Goal: Task Accomplishment & Management: Complete application form

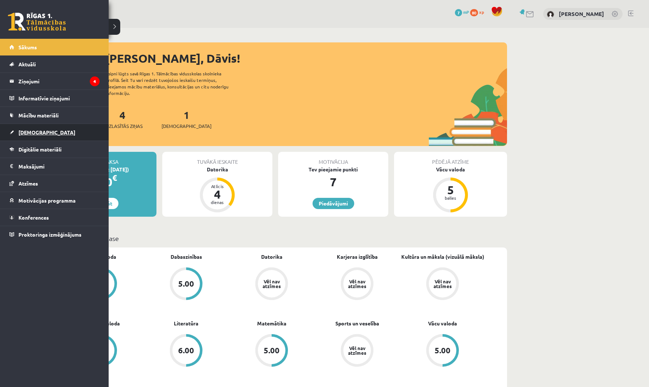
click at [56, 137] on link "[DEMOGRAPHIC_DATA]" at bounding box center [54, 132] width 90 height 17
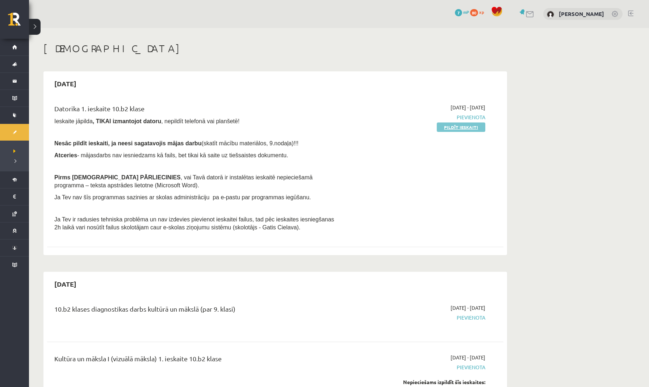
click at [462, 126] on link "Pildīt ieskaiti" at bounding box center [461, 126] width 49 height 9
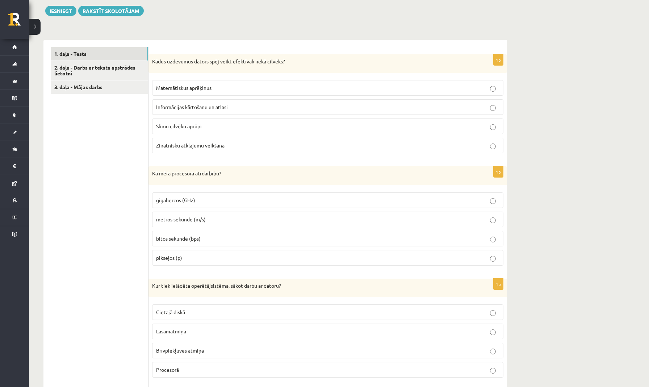
scroll to position [193, 0]
click at [173, 87] on span "Matemātiskus aprēķinus" at bounding box center [183, 88] width 55 height 7
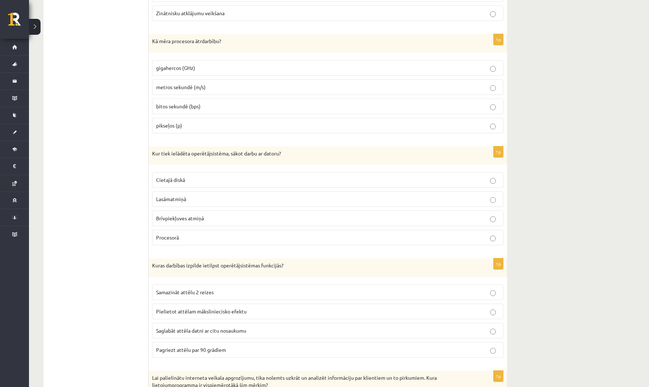
scroll to position [324, 0]
click at [222, 68] on p "gigahercos (GHz)" at bounding box center [327, 69] width 343 height 8
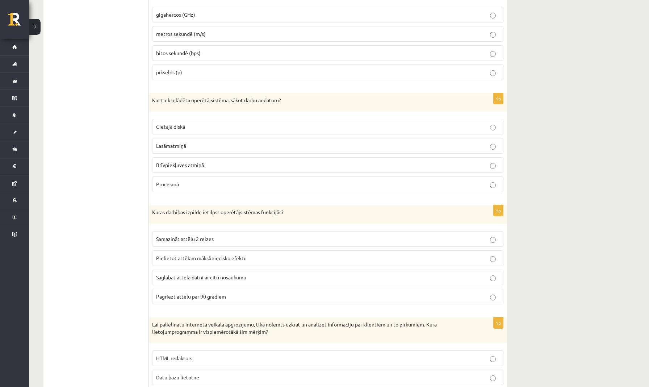
scroll to position [378, 0]
click at [210, 162] on p "Brīvpiekļuves atmiņā" at bounding box center [327, 166] width 343 height 8
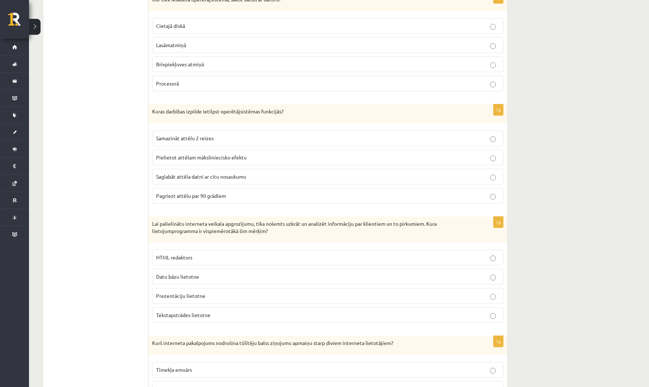
scroll to position [478, 0]
click at [231, 174] on span "Saglabāt attēla datni ar citu nosaukumu" at bounding box center [201, 177] width 90 height 7
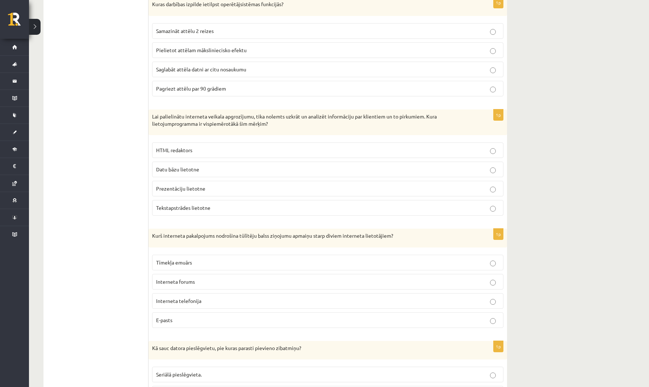
scroll to position [588, 0]
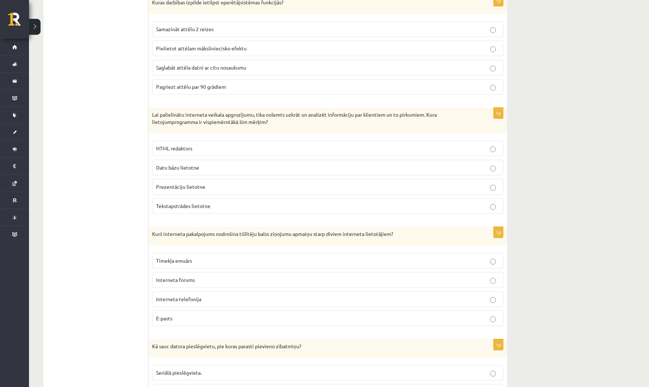
click at [229, 164] on p "Datu bāzu lietotne" at bounding box center [327, 168] width 343 height 8
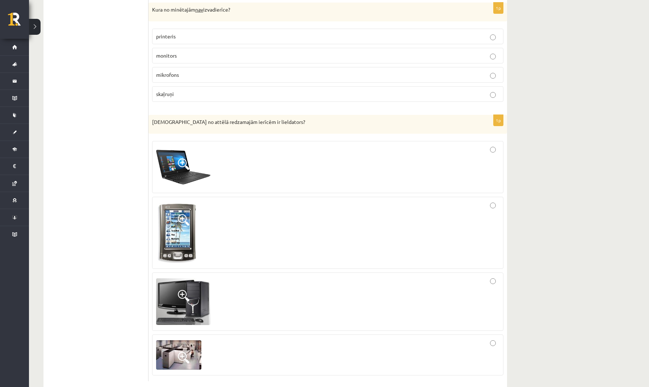
scroll to position [2049, 0]
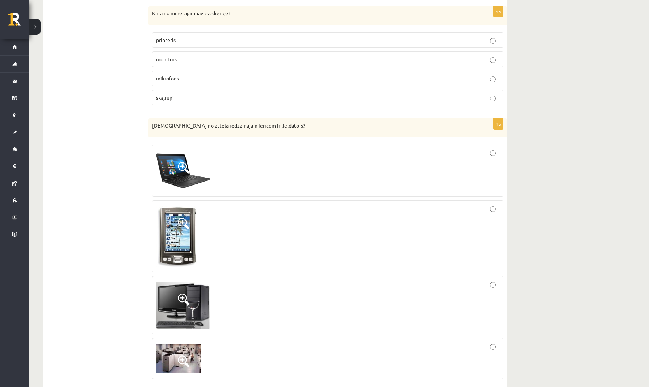
click at [183, 293] on span at bounding box center [184, 299] width 12 height 12
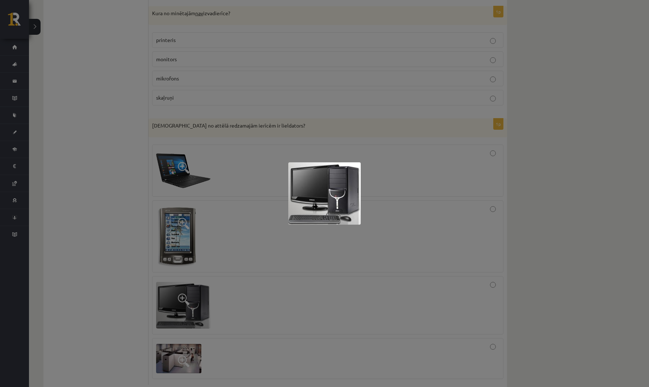
click at [252, 282] on div at bounding box center [324, 193] width 649 height 387
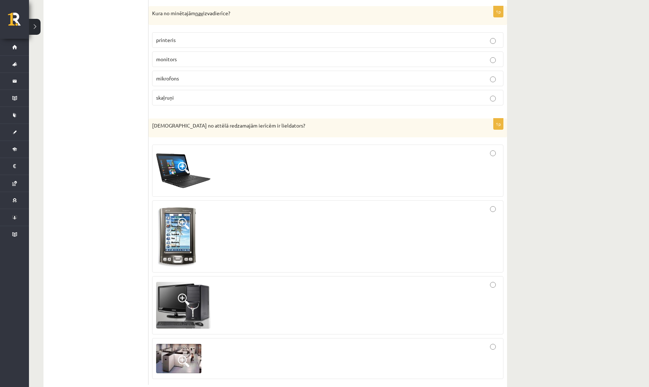
click at [271, 291] on div at bounding box center [327, 305] width 343 height 50
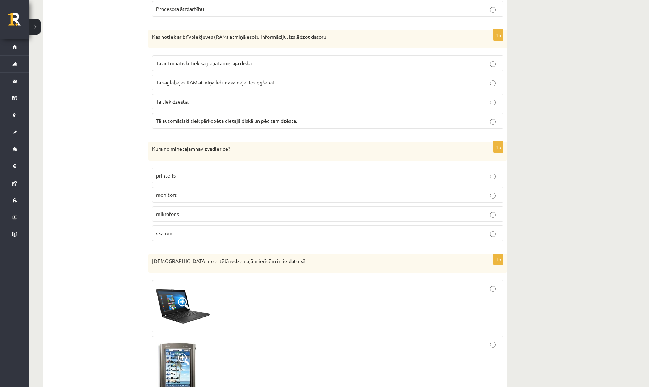
scroll to position [1913, 0]
click at [189, 211] on p "mikrofons" at bounding box center [327, 215] width 343 height 8
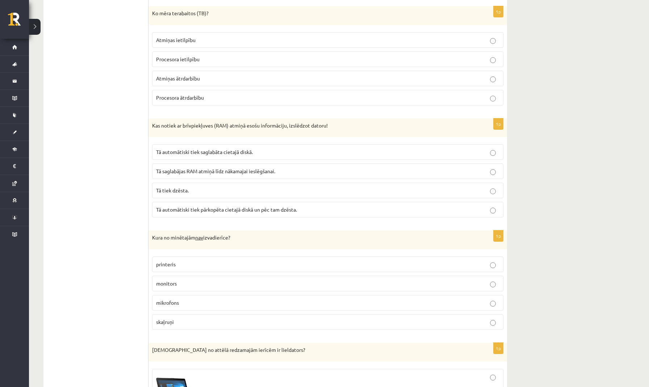
scroll to position [1825, 0]
click at [246, 168] on span "Tā saglabājas RAM atmiņā līdz nākamajai ieslēgšanai." at bounding box center [215, 171] width 119 height 7
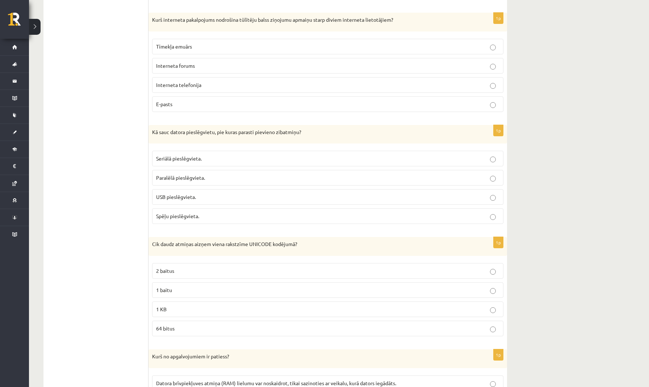
scroll to position [802, 0]
click at [195, 81] on span "Interneta telefonija" at bounding box center [178, 84] width 45 height 7
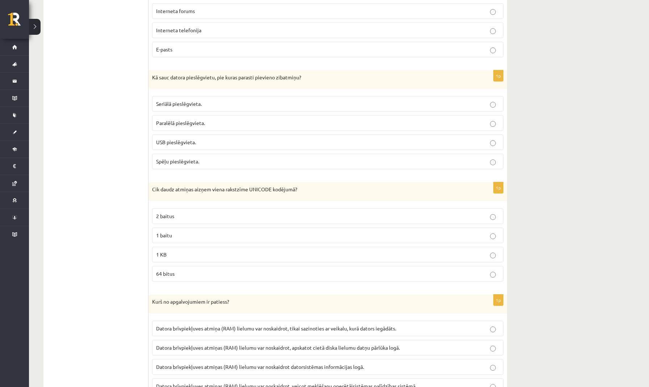
scroll to position [856, 0]
click at [206, 139] on p "USB pieslēgvieta." at bounding box center [327, 143] width 343 height 8
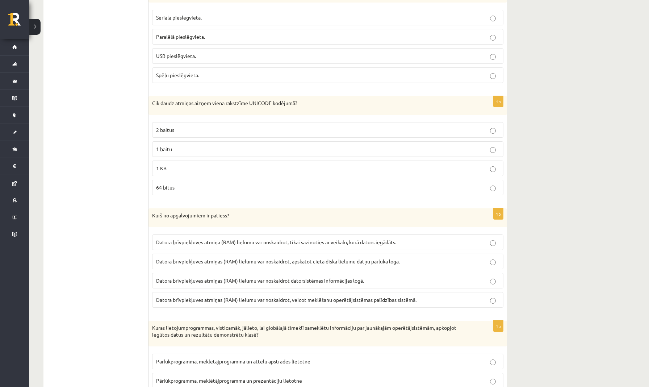
scroll to position [943, 0]
click at [223, 126] on p "2 baitus" at bounding box center [327, 130] width 343 height 8
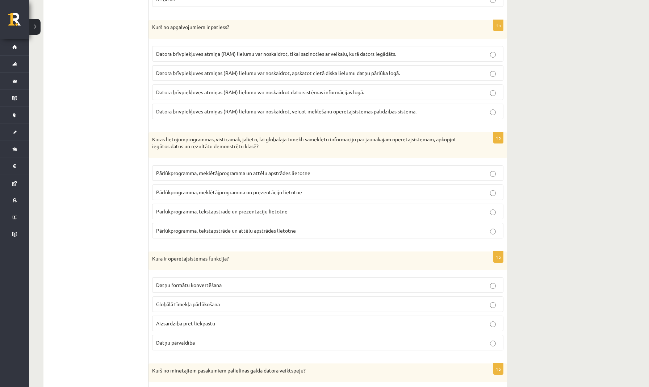
scroll to position [1130, 0]
click at [208, 90] on span "Datora brīvpiekļuves atmiņas (RAM) lielumu var noskaidrot datorsistēmas informā…" at bounding box center [260, 93] width 208 height 7
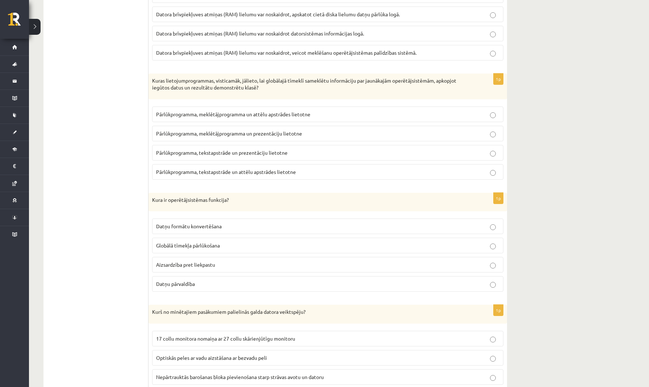
scroll to position [1190, 0]
click at [215, 130] on span "Pārlūkprogramma, meklētājprogramma un prezentāciju lietotne" at bounding box center [229, 133] width 146 height 7
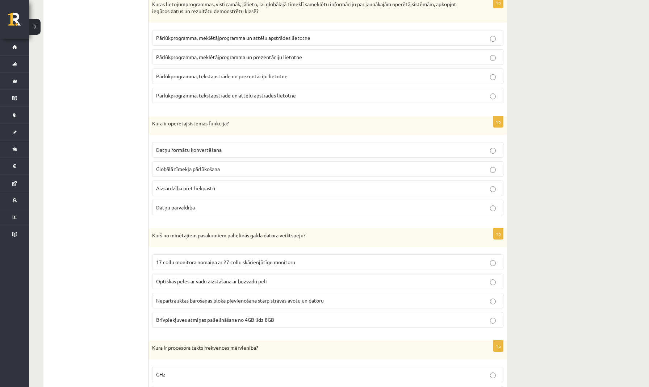
scroll to position [1270, 0]
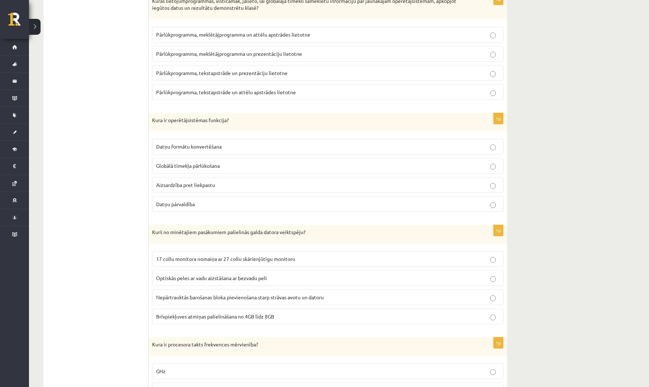
click at [210, 200] on p "Datņu pārvaldība" at bounding box center [327, 204] width 343 height 8
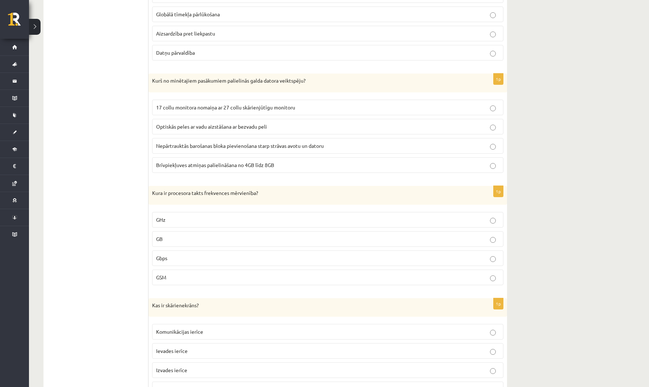
scroll to position [1421, 0]
click at [218, 142] on span "Nepārtrauktās barošanas bloka pievienošana starp strāvas avotu un datoru" at bounding box center [240, 145] width 168 height 7
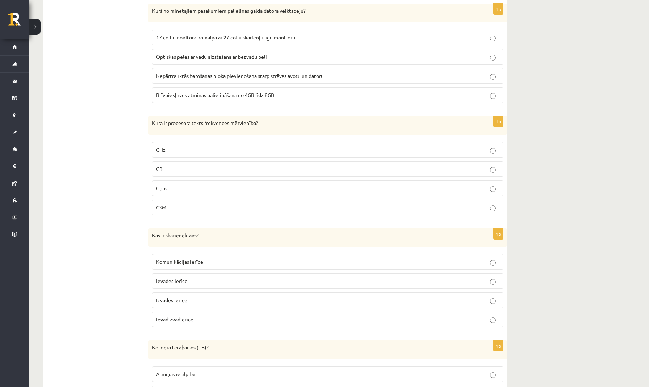
scroll to position [1490, 0]
click at [211, 166] on p "GB" at bounding box center [327, 170] width 343 height 8
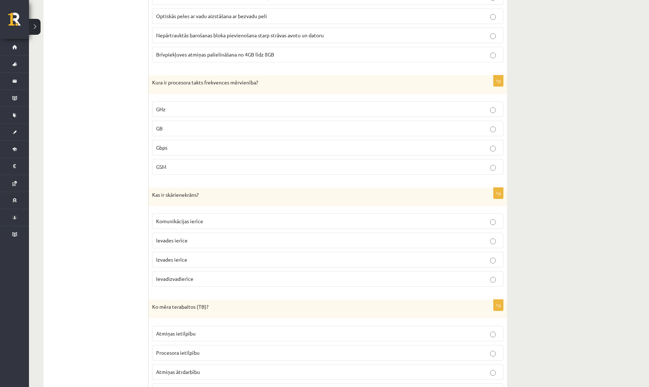
scroll to position [1532, 0]
click at [237, 105] on p "GHz" at bounding box center [327, 109] width 343 height 8
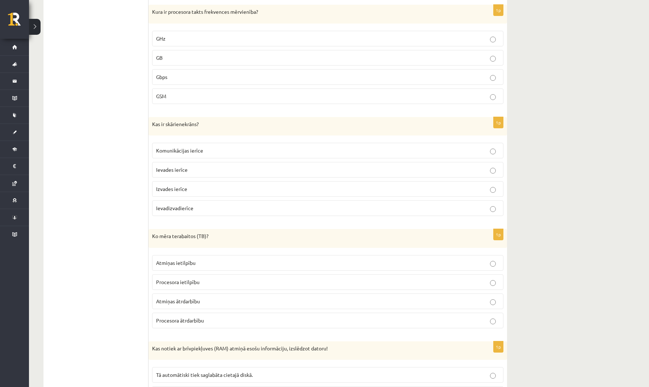
scroll to position [1602, 0]
click at [202, 205] on p "Ievadizvadierīce" at bounding box center [327, 208] width 343 height 8
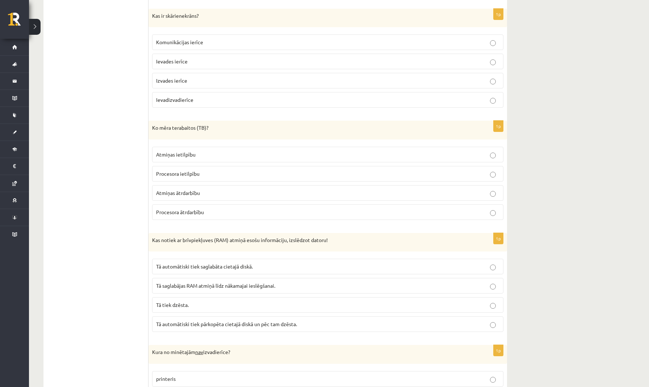
scroll to position [1711, 0]
click at [187, 189] on span "Atmiņas ātrdarbību" at bounding box center [178, 192] width 44 height 7
click at [189, 170] on span "Procesora ietilpību" at bounding box center [177, 173] width 43 height 7
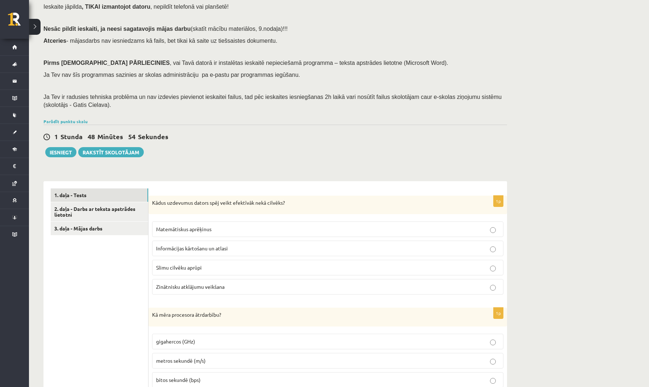
scroll to position [54, 0]
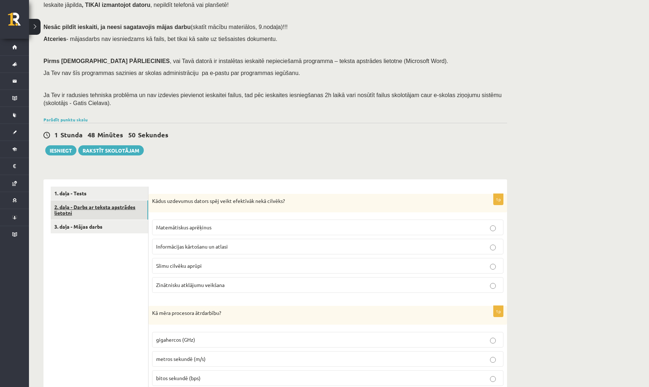
click at [130, 201] on link "2. daļa - Darbs ar teksta apstrādes lietotni" at bounding box center [99, 210] width 97 height 20
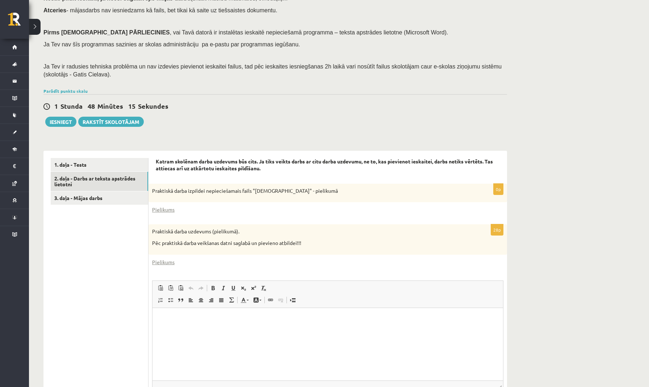
scroll to position [82, 0]
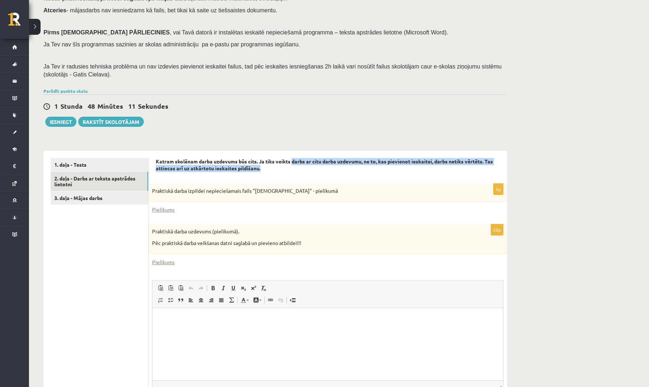
drag, startPoint x: 293, startPoint y: 157, endPoint x: 346, endPoint y: 162, distance: 53.5
click at [346, 162] on p "Katram skolēnam darba uzdevums būs cits. Ja tiks veikts darbs ar citu darba uzd…" at bounding box center [328, 165] width 344 height 14
click at [356, 168] on p "Katram skolēnam darba uzdevums būs cits. Ja tiks veikts darbs ar citu darba uzd…" at bounding box center [328, 165] width 344 height 14
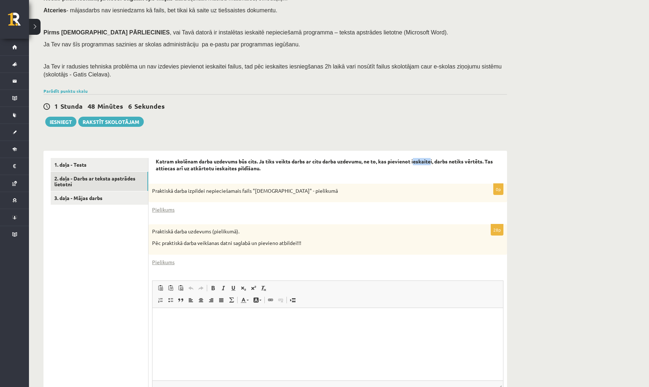
drag, startPoint x: 418, startPoint y: 157, endPoint x: 433, endPoint y: 157, distance: 15.6
click at [433, 158] on strong "Katram skolēnam darba uzdevums būs cits. Ja tiks veikts darbs ar citu darba uzd…" at bounding box center [324, 165] width 337 height 14
click at [348, 162] on p "Katram skolēnam darba uzdevums būs cits. Ja tiks veikts darbs ar citu darba uzd…" at bounding box center [328, 165] width 344 height 14
click at [166, 208] on link "Pielikums" at bounding box center [163, 210] width 22 height 8
drag, startPoint x: 154, startPoint y: 240, endPoint x: 237, endPoint y: 245, distance: 82.7
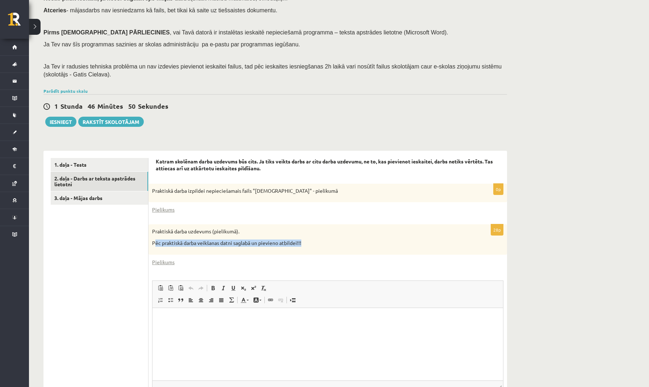
click at [237, 245] on div "Praktiskā darba uzdevums (pielikumā). Pēc praktiskā darba veikšanas datni sagla…" at bounding box center [327, 239] width 359 height 30
click at [282, 224] on div "Praktiskā darba uzdevums (pielikumā). Pēc praktiskā darba veikšanas datni sagla…" at bounding box center [327, 239] width 359 height 30
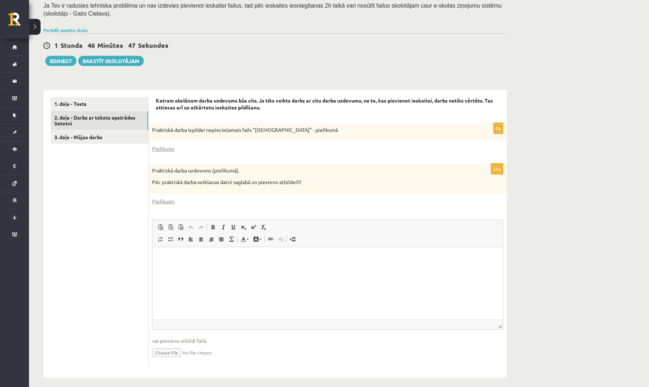
scroll to position [143, 0]
click at [211, 261] on p "Editor, wiswyg-editor-user-answer-47024960559320" at bounding box center [328, 258] width 336 height 8
click at [163, 198] on link "Pielikums" at bounding box center [163, 202] width 22 height 8
click at [242, 58] on div "1 Stunda 45 Minūtes 7 Sekundes Ieskaite saglabāta! Iesniegt Rakstīt skolotājam" at bounding box center [275, 50] width 464 height 33
click at [112, 132] on link "3. daļa - Mājas darbs" at bounding box center [99, 137] width 97 height 13
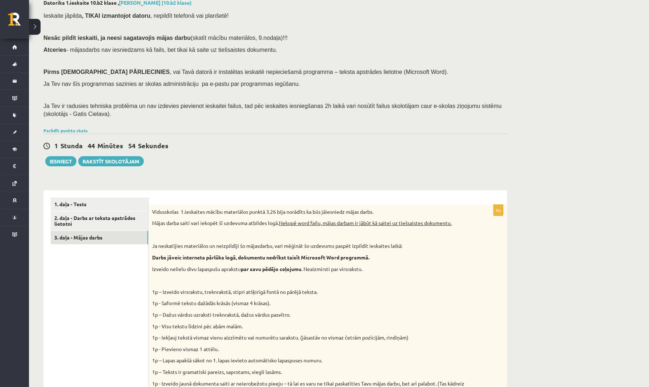
scroll to position [65, 0]
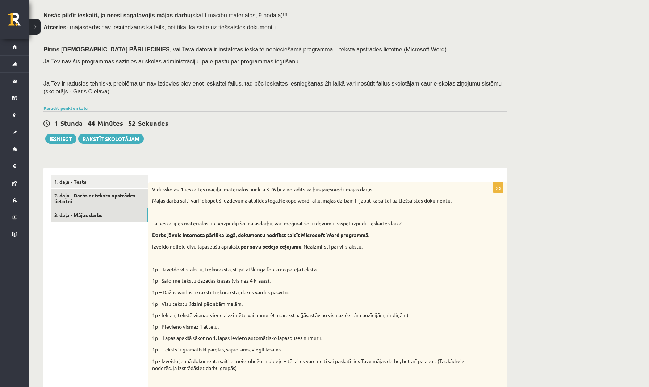
click at [127, 194] on link "2. daļa - Darbs ar teksta apstrādes lietotni" at bounding box center [99, 199] width 97 height 20
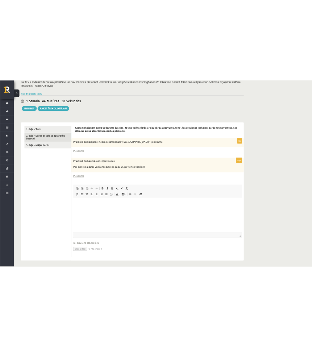
scroll to position [144, 0]
